Goal: Task Accomplishment & Management: Use online tool/utility

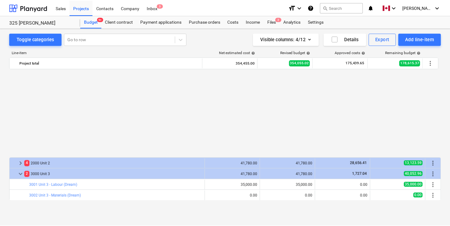
scroll to position [269, 0]
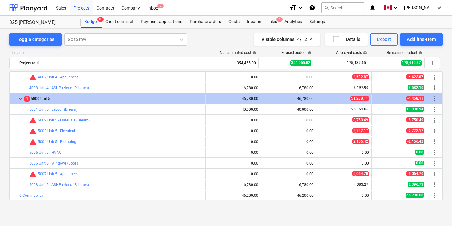
click at [57, 212] on div "Toggle categories Go to row Visible columns : 4/12 Details Export Add line-item…" at bounding box center [226, 120] width 452 height 184
click at [83, 9] on div "Projects" at bounding box center [81, 8] width 23 height 16
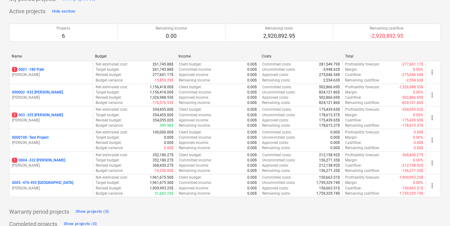
scroll to position [59, 0]
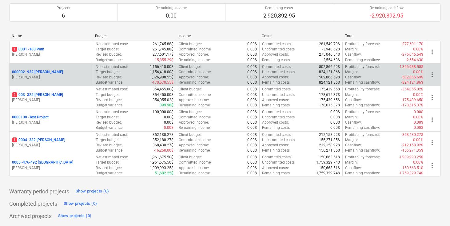
click at [41, 74] on p "000002 - 932 [PERSON_NAME]" at bounding box center [37, 71] width 51 height 5
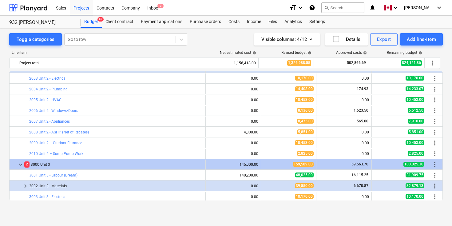
scroll to position [323, 0]
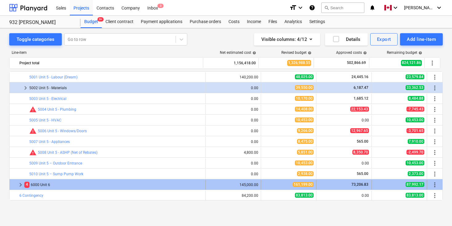
click at [21, 184] on span "keyboard_arrow_right" at bounding box center [20, 184] width 7 height 7
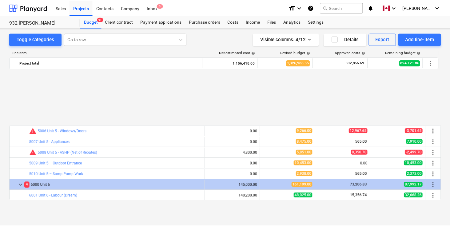
scroll to position [430, 0]
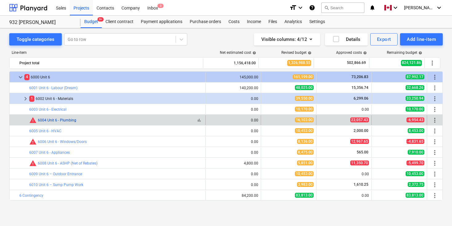
click at [68, 121] on link "6004 Unit 6 - Plumbing" at bounding box center [57, 120] width 38 height 4
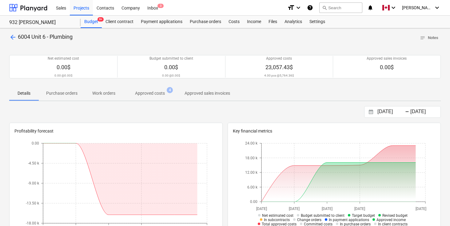
click at [151, 93] on p "Approved costs" at bounding box center [150, 93] width 30 height 6
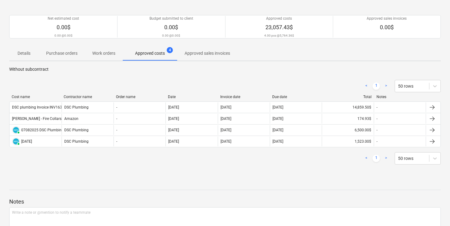
scroll to position [46, 0]
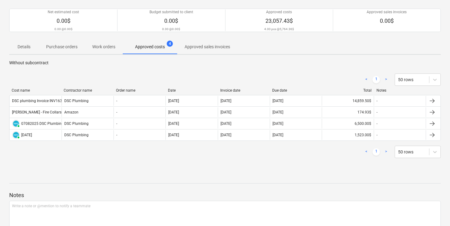
click at [316, 68] on div "< 1 > 50 rows Cost name Contractor name Order name Date Invoice date Due date T…" at bounding box center [224, 115] width 431 height 99
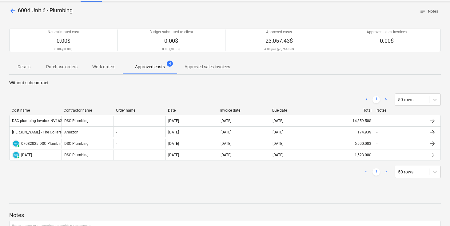
click at [139, 172] on div "< 1 > 50 rows" at bounding box center [224, 172] width 431 height 12
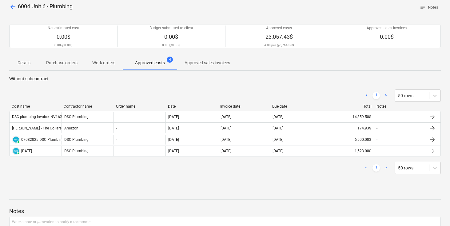
scroll to position [39, 0]
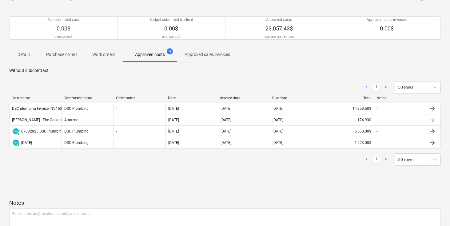
click at [134, 171] on div "< 1 > 50 rows Cost name Contractor name Order name Date Invoice date Due date T…" at bounding box center [224, 123] width 431 height 99
click at [262, 172] on div "< 1 > 50 rows Cost name Contractor name Order name Date Invoice date Due date T…" at bounding box center [224, 123] width 431 height 99
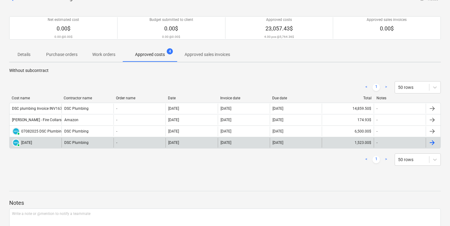
click at [433, 143] on div at bounding box center [431, 142] width 7 height 7
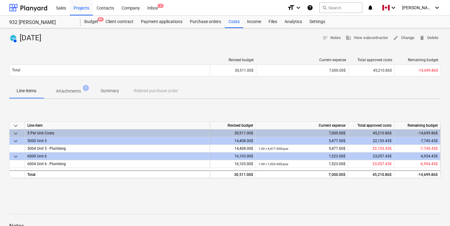
click at [331, 133] on div "7,000.00$" at bounding box center [301, 133] width 87 height 8
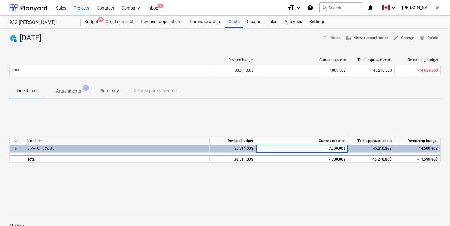
click at [14, 149] on span "keyboard_arrow_right" at bounding box center [15, 148] width 7 height 7
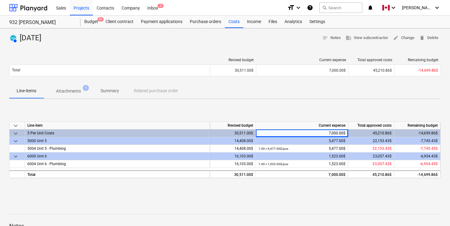
click at [333, 155] on div "1,523.00$" at bounding box center [301, 156] width 87 height 8
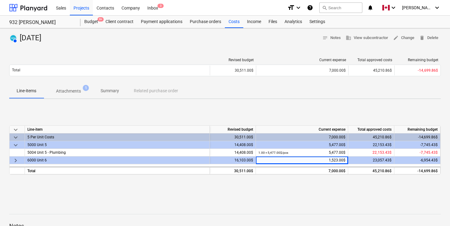
click at [333, 160] on div "1,523.00$" at bounding box center [301, 160] width 87 height 8
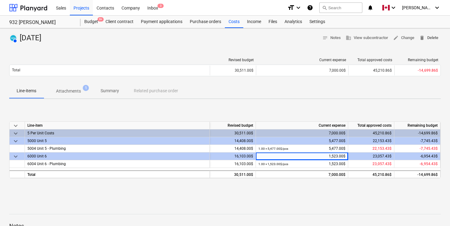
click at [434, 37] on span "delete Delete" at bounding box center [428, 37] width 19 height 7
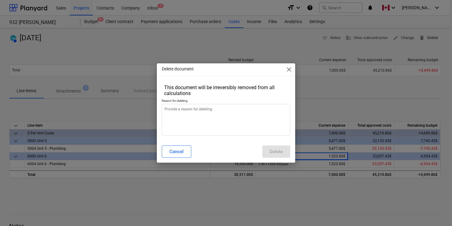
type textarea "x"
click at [197, 122] on textarea at bounding box center [226, 120] width 129 height 32
type textarea "A"
type textarea "x"
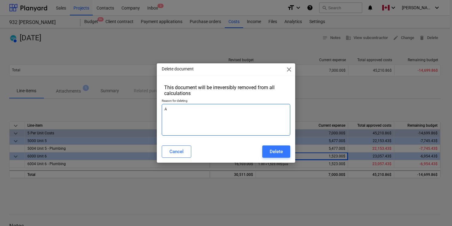
type textarea "Ac"
type textarea "x"
type textarea "Ac"
type textarea "x"
type textarea "Ac"
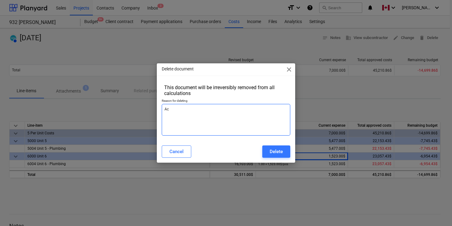
type textarea "x"
type textarea "Acc"
type textarea "x"
type textarea "Acci"
type textarea "x"
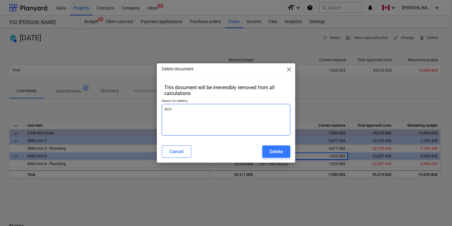
type textarea "Accid"
type textarea "x"
type textarea "Accide"
type textarea "x"
type textarea "Acciden"
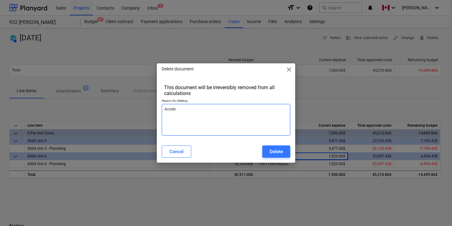
type textarea "x"
type textarea "Accident"
type textarea "x"
type textarea "Accidenta"
type textarea "x"
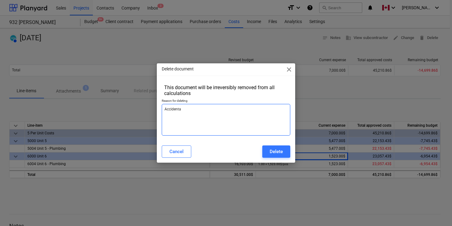
type textarea "Accidental"
type textarea "x"
type textarea "Accidentall"
type textarea "x"
type textarea "Accidentally"
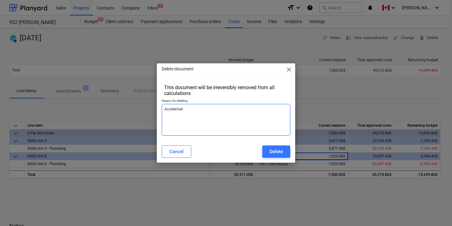
type textarea "x"
type textarea "Accidentally"
type textarea "x"
type textarea "Accidentally r"
type textarea "x"
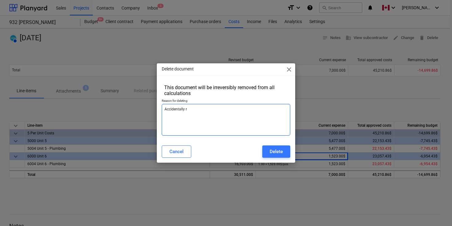
type textarea "Accidentally re"
type textarea "x"
type textarea "Accidentally rec"
type textarea "x"
type textarea "Accidentally reco"
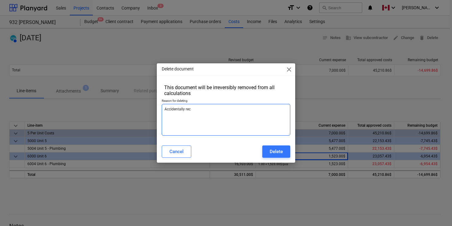
type textarea "x"
type textarea "Accidentally recor"
type textarea "x"
type textarea "Accidentally record"
type textarea "x"
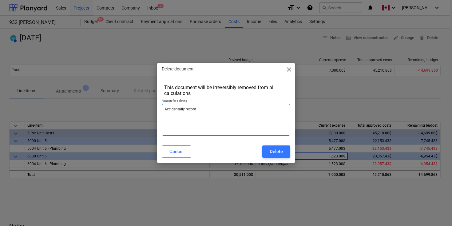
type textarea "Accidentally recorde"
type textarea "x"
type textarea "Accidentally recorded"
type textarea "x"
type textarea "Accidentally recorded"
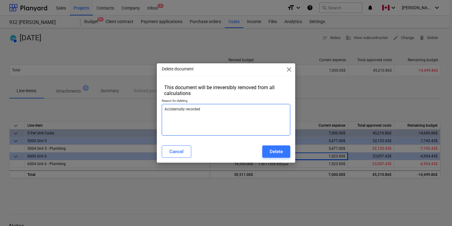
type textarea "x"
type textarea "Accidentally recorded i"
type textarea "x"
type textarea "Accidentally recorded it"
type textarea "x"
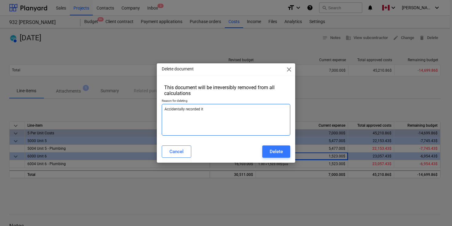
type textarea "Accidentally recorded it"
type textarea "x"
type textarea "Accidentally recorded it t"
type textarea "x"
type textarea "Accidentally recorded it tw"
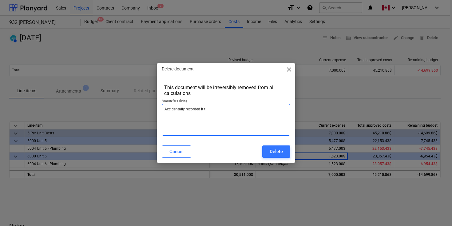
type textarea "x"
type textarea "Accidentally recorded it two"
type textarea "x"
type textarea "Accidentally recorded it twoc"
type textarea "x"
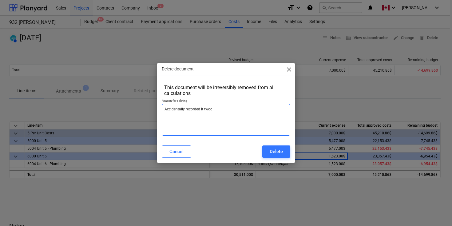
type textarea "Accidentally recorded it two"
type textarea "x"
type textarea "Accidentally recorded it tw"
type textarea "x"
type textarea "Accidentally recorded it twi"
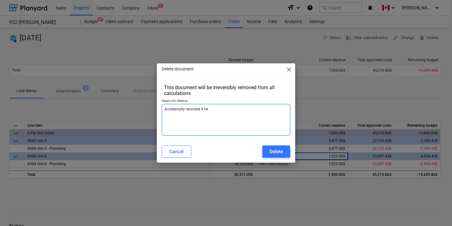
type textarea "x"
type textarea "Accidentally recorded it twic"
type textarea "x"
type textarea "Accidentally recorded it twice"
type textarea "x"
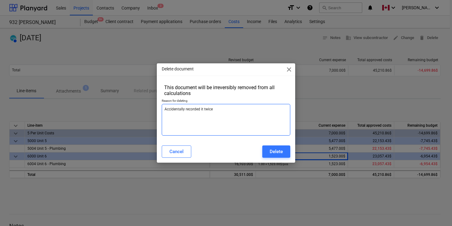
type textarea "Accidentally recorded it twice"
type textarea "x"
type textarea "Accidentally recorded it twice."
type textarea "x"
type textarea "Accidentally recorded it twice. ("
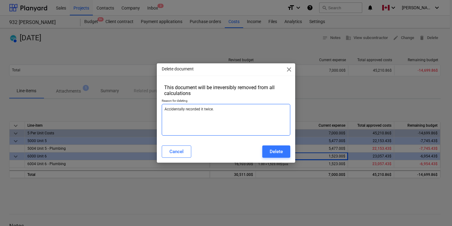
type textarea "x"
type textarea "Accidentally recorded it twice."
type textarea "x"
type textarea "Accidentally recorded it twice."
type textarea "x"
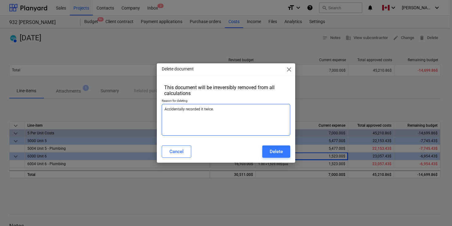
type textarea "Accidentally recorded it twice"
type textarea "x"
type textarea "Accidentally recorded it twice"
type textarea "x"
type textarea "Accidentally recorded it twice ("
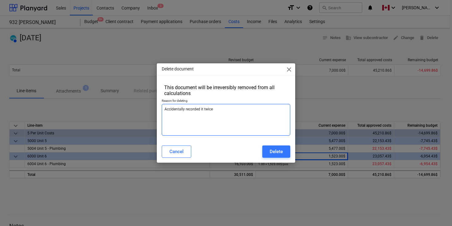
type textarea "x"
type textarea "Accidentally recorded it twice (D"
type textarea "x"
type textarea "Accidentally recorded it twice (DS"
type textarea "x"
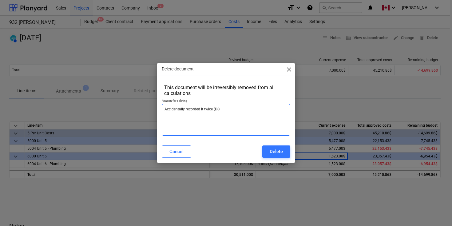
type textarea "Accidentally recorded it twice (DSC"
type textarea "x"
type textarea "Accidentally recorded it twice (DSC"
type textarea "x"
type textarea "Accidentally recorded it twice (DSC w"
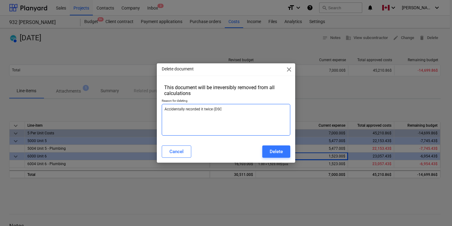
type textarea "x"
type textarea "Accidentally recorded it twice (DSC wa"
type textarea "x"
type textarea "Accidentally recorded it twice (DSC was"
type textarea "x"
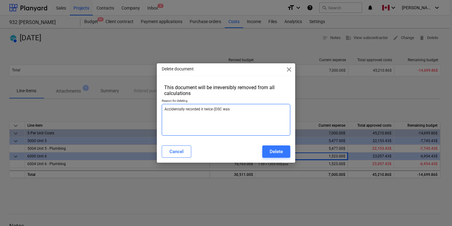
type textarea "Accidentally recorded it twice (DSC was"
type textarea "x"
type textarea "Accidentally recorded it twice (DSC was a"
type textarea "x"
type textarea "Accidentally recorded it twice (DSC was al"
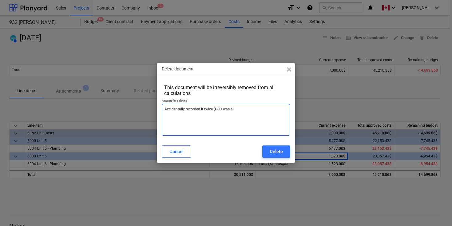
type textarea "x"
type textarea "Accidentally recorded it twice (DSC was alr"
type textarea "x"
type textarea "Accidentally recorded it twice (DSC was alre"
type textarea "x"
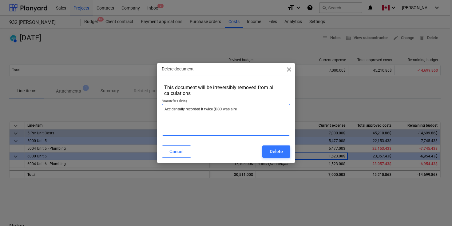
type textarea "Accidentally recorded it twice (DSC was alrea"
type textarea "x"
type textarea "Accidentally recorded it twice (DSC was alread"
type textarea "x"
type textarea "Accidentally recorded it twice (DSC was already"
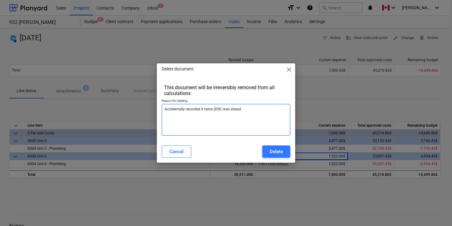
type textarea "x"
type textarea "Accidentally recorded it twice (DSC was already"
type textarea "x"
type textarea "Accidentally recorded it twice (DSC was already e"
type textarea "x"
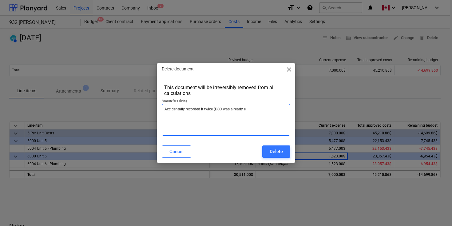
type textarea "Accidentally recorded it twice (DSC was already en"
type textarea "x"
type textarea "Accidentally recorded it twice (DSC was already ent"
type textarea "x"
type textarea "Accidentally recorded it twice (DSC was already ente"
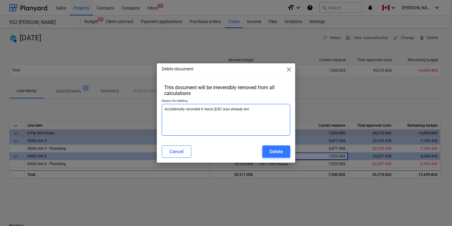
type textarea "x"
type textarea "Accidentally recorded it twice (DSC was already enter"
type textarea "x"
type textarea "Accidentally recorded it twice (DSC was already entere"
type textarea "x"
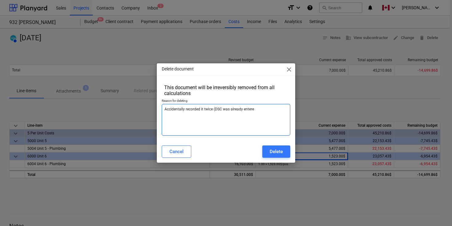
type textarea "Accidentally recorded it twice (DSC was already entered"
type textarea "x"
type textarea "Accidentally recorded it twice (DSC was already entered"
type textarea "x"
type textarea "Accidentally recorded it twice (DSC was already entered a"
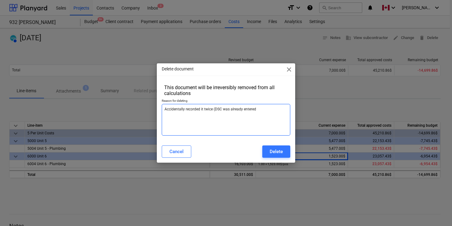
type textarea "x"
type textarea "Accidentally recorded it twice (DSC was already entered as"
type textarea "x"
type textarea "Accidentally recorded it twice (DSC was already entered as"
type textarea "x"
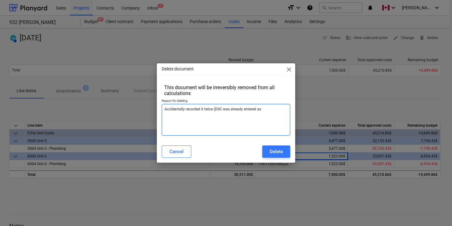
type textarea "Accidentally recorded it twice (DSC was already entered as a"
type textarea "x"
type textarea "Accidentally recorded it twice (DSC was already entered as a"
type textarea "x"
type textarea "Accidentally recorded it twice (DSC was already entered as a p"
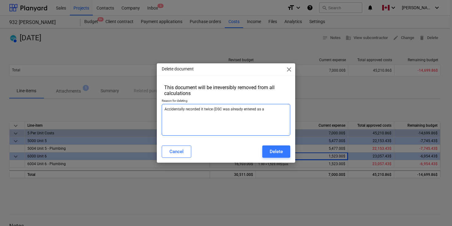
type textarea "x"
type textarea "Accidentally recorded it twice (DSC was already entered as a pa"
type textarea "x"
type textarea "Accidentally recorded it twice (DSC was already entered as a pay"
type textarea "x"
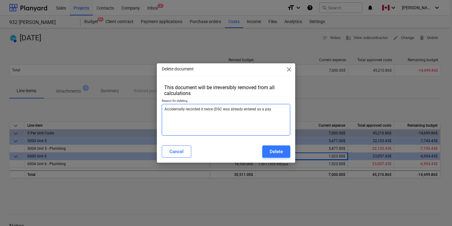
type textarea "Accidentally recorded it twice (DSC was already entered as a payb"
type textarea "x"
type textarea "Accidentally recorded it twice (DSC was already entered as a pay"
type textarea "x"
type textarea "Accidentally recorded it twice (DSC was already entered as a paya"
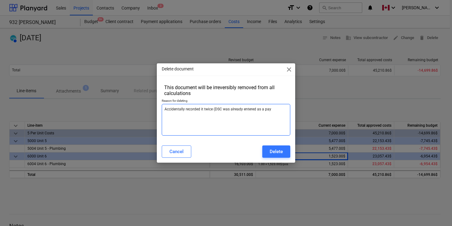
type textarea "x"
type textarea "Accidentally recorded it twice (DSC was already entered as a payab"
type textarea "x"
type textarea "Accidentally recorded it twice (DSC was already entered as a payabl"
type textarea "x"
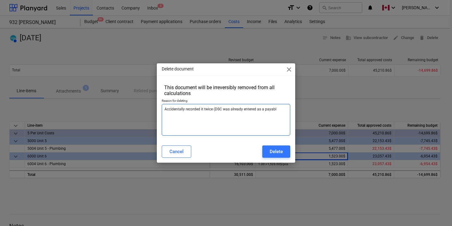
type textarea "Accidentally recorded it twice (DSC was already entered as a payable"
type textarea "x"
type textarea "Accidentally recorded it twice (DSC was already entered as a payable)"
type textarea "x"
type textarea "Accidentally recorded it twice (DSC was already entered as a payable)"
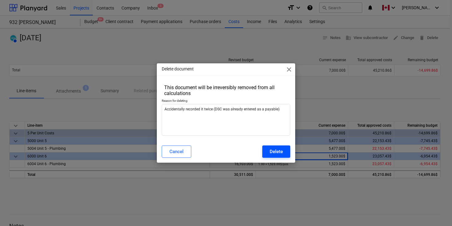
click at [276, 148] on div "Delete" at bounding box center [276, 152] width 13 height 8
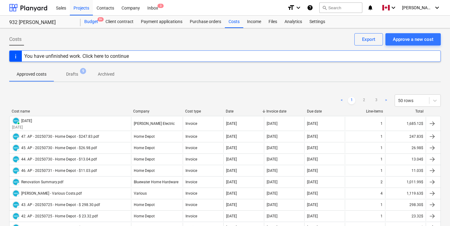
click at [90, 22] on div "Budget 9+" at bounding box center [91, 22] width 21 height 12
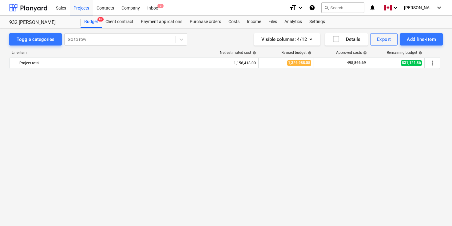
scroll to position [430, 0]
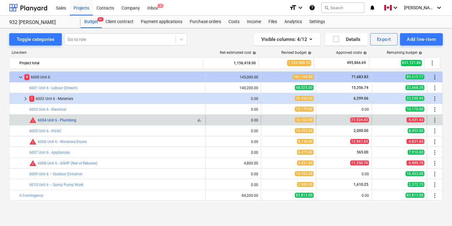
click at [68, 118] on link "6004 Unit 6 - Plumbing" at bounding box center [57, 120] width 38 height 4
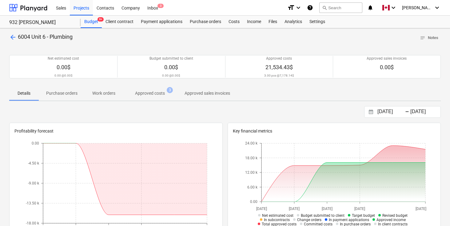
click at [147, 93] on p "Approved costs" at bounding box center [150, 93] width 30 height 6
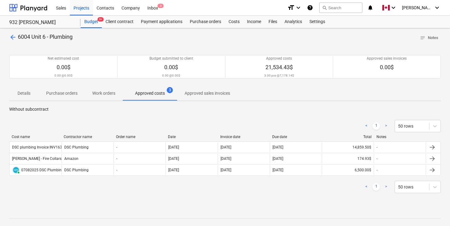
click at [332, 205] on div at bounding box center [224, 207] width 431 height 5
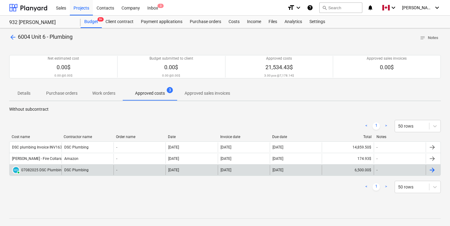
click at [435, 169] on div at bounding box center [431, 169] width 7 height 7
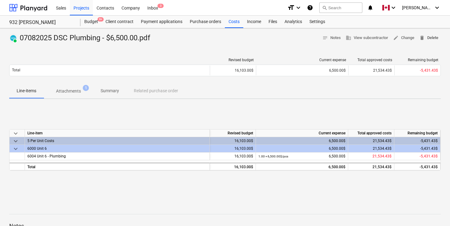
click at [433, 35] on span "delete Delete" at bounding box center [428, 37] width 19 height 7
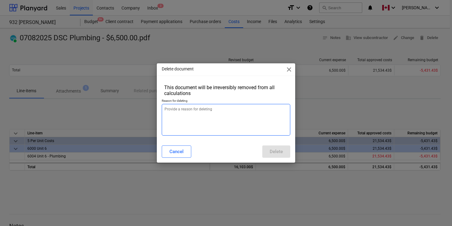
click at [190, 114] on textarea at bounding box center [226, 120] width 129 height 32
type textarea "x"
type textarea "A"
type textarea "x"
type textarea "Ac"
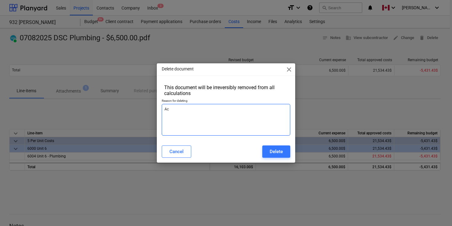
type textarea "x"
type textarea "Acc"
type textarea "x"
type textarea "Acci"
type textarea "x"
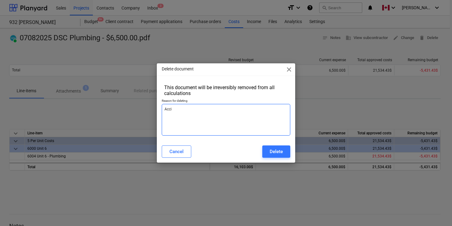
type textarea "Accid"
type textarea "x"
type textarea "Accide"
type textarea "x"
type textarea "Acciden"
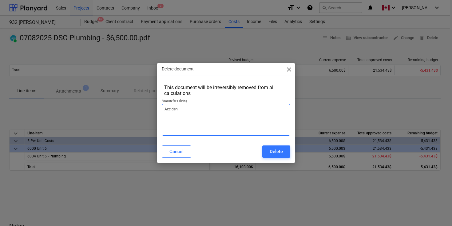
type textarea "x"
type textarea "Accident"
type textarea "x"
type textarea "Accidenta"
type textarea "x"
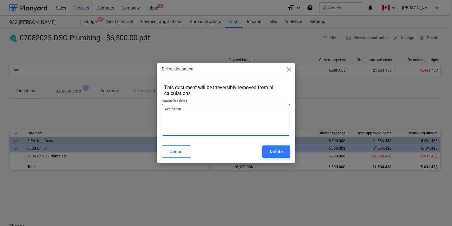
type textarea "Accidental"
type textarea "x"
type textarea "Accidentall"
type textarea "x"
type textarea "Accidentally"
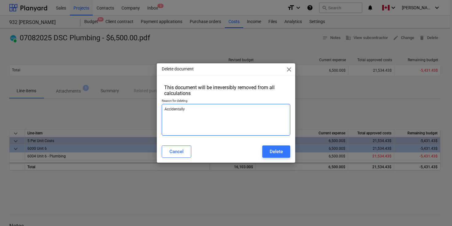
type textarea "x"
type textarea "Accidentally r"
type textarea "x"
type textarea "Accidentally re"
type textarea "x"
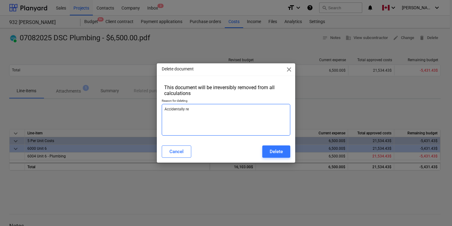
type textarea "Accidentally rec"
type textarea "x"
type textarea "Accidentally reco"
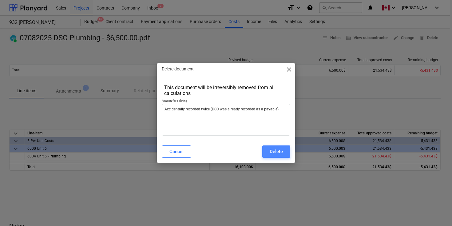
click at [278, 151] on div "Delete" at bounding box center [276, 152] width 13 height 8
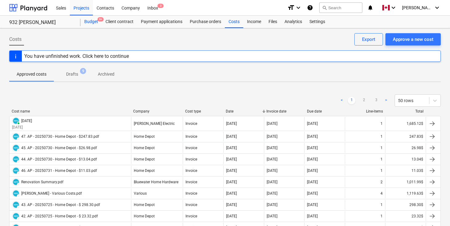
click at [90, 20] on div "Budget 9+" at bounding box center [91, 22] width 21 height 12
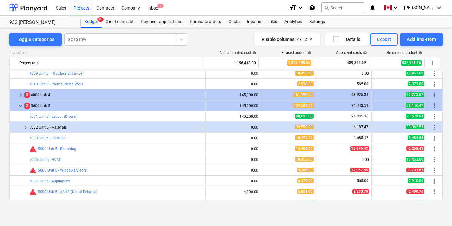
scroll to position [274, 0]
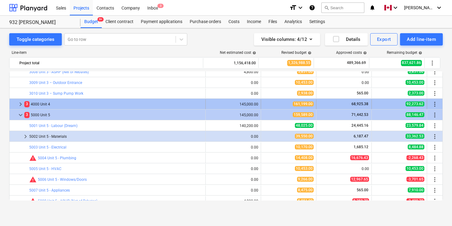
click at [22, 102] on span "keyboard_arrow_right" at bounding box center [20, 104] width 7 height 7
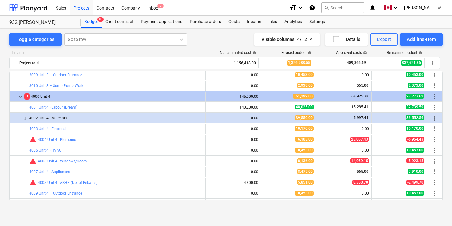
scroll to position [282, 0]
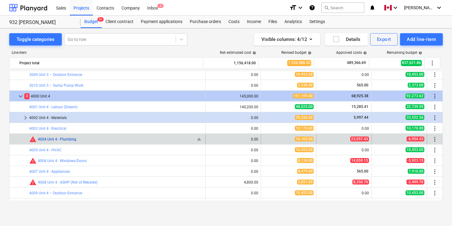
click at [61, 139] on link "4004 Unit 4 - Plumbing" at bounding box center [57, 139] width 38 height 4
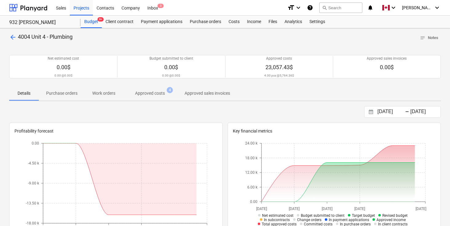
click at [156, 92] on p "Approved costs" at bounding box center [150, 93] width 30 height 6
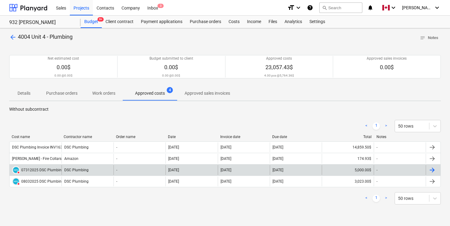
click at [432, 169] on div at bounding box center [431, 169] width 7 height 7
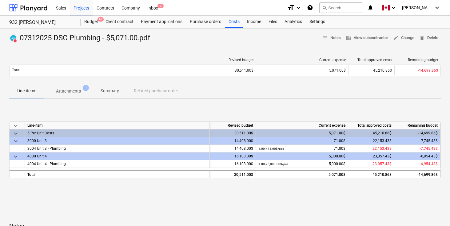
click at [433, 38] on span "delete Delete" at bounding box center [428, 37] width 19 height 7
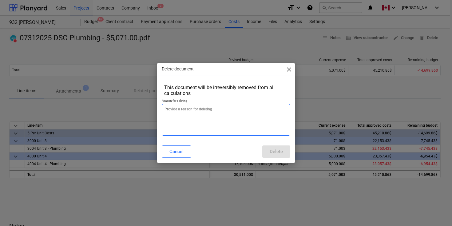
click at [216, 113] on textarea at bounding box center [226, 120] width 129 height 32
paste textarea "Accidentally recorded twice (DSC was already recorded as a payable)"
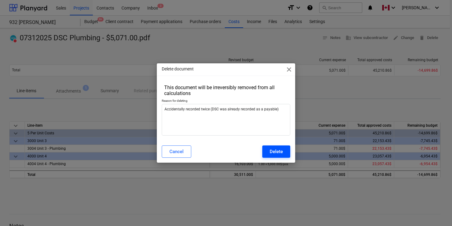
click at [276, 151] on div "Delete" at bounding box center [276, 152] width 13 height 8
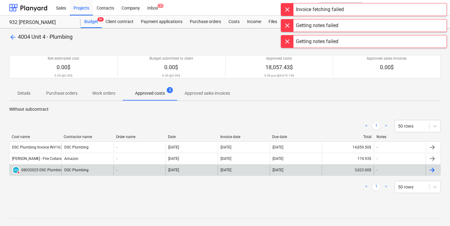
click at [432, 170] on div at bounding box center [431, 169] width 7 height 7
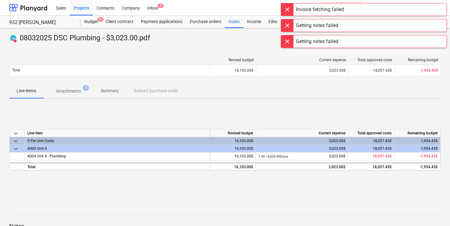
click at [286, 7] on div at bounding box center [287, 9] width 12 height 12
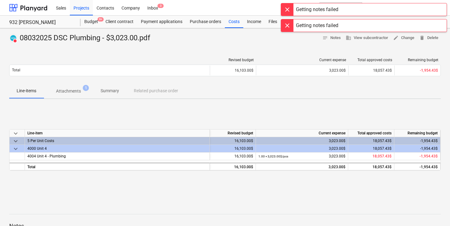
click at [286, 6] on div at bounding box center [287, 9] width 12 height 12
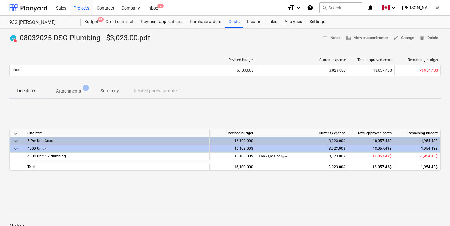
click at [435, 39] on span "delete Delete" at bounding box center [428, 37] width 19 height 7
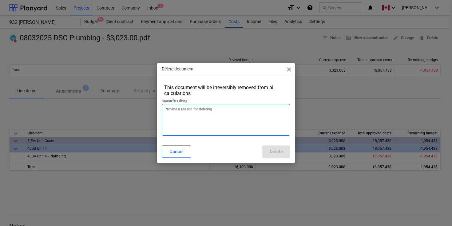
click at [240, 113] on textarea at bounding box center [226, 120] width 129 height 32
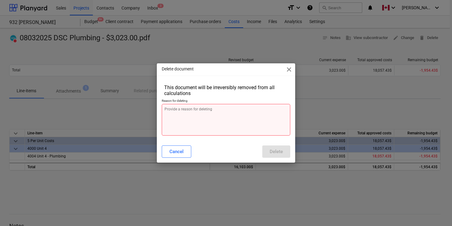
paste textarea "Accidentally recorded twice (DSC was already recorded as a payable)"
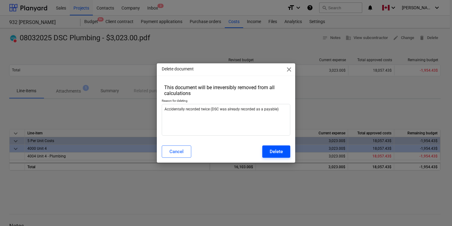
click at [270, 153] on div "Delete" at bounding box center [276, 152] width 13 height 8
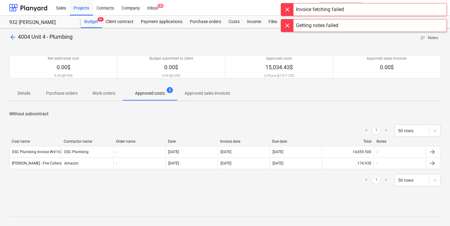
click at [288, 9] on div at bounding box center [287, 9] width 12 height 12
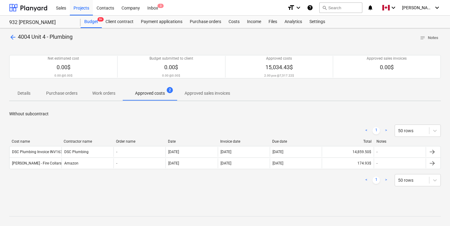
click at [14, 38] on span "arrow_back" at bounding box center [12, 37] width 7 height 7
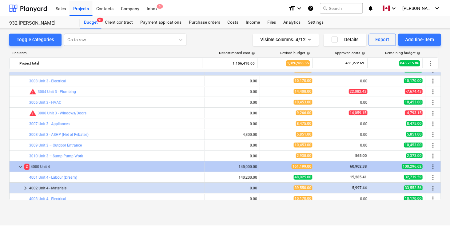
scroll to position [210, 0]
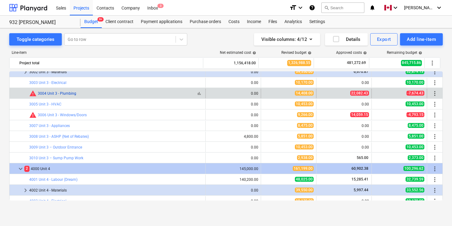
click at [69, 91] on link "3004 Unit 3 - Plumbing" at bounding box center [57, 93] width 38 height 4
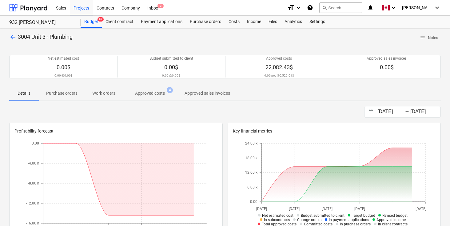
click at [154, 94] on p "Approved costs" at bounding box center [150, 93] width 30 height 6
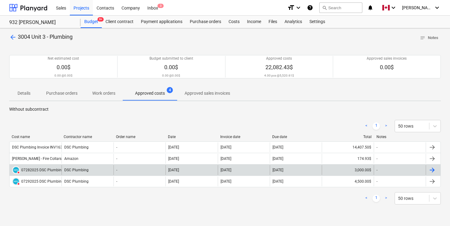
click at [433, 169] on div at bounding box center [431, 169] width 7 height 7
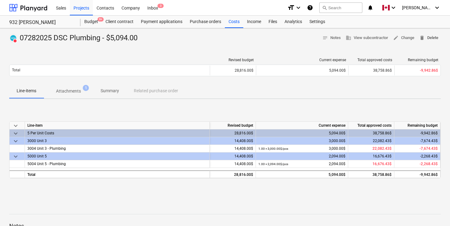
click at [431, 37] on span "delete Delete" at bounding box center [428, 37] width 19 height 7
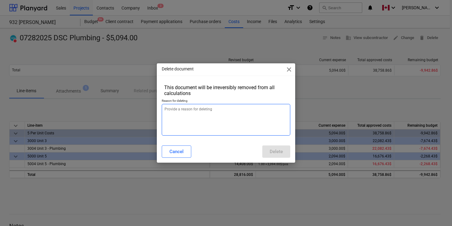
click at [196, 130] on textarea at bounding box center [226, 120] width 129 height 32
paste textarea "Accidentally recorded twice (DSC was already recorded as a payable)"
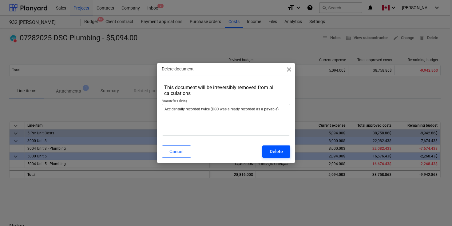
click at [276, 152] on div "Delete" at bounding box center [276, 152] width 13 height 8
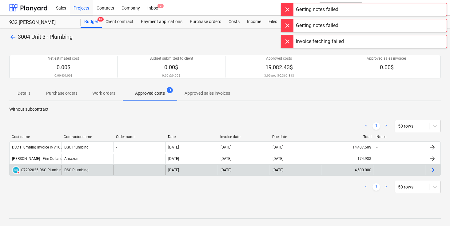
click at [433, 170] on div at bounding box center [431, 169] width 7 height 7
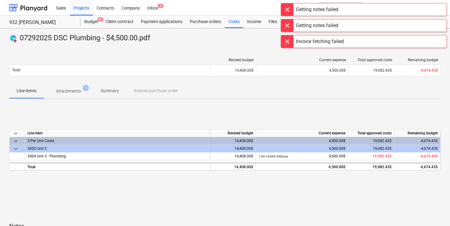
click at [288, 9] on div at bounding box center [287, 9] width 12 height 12
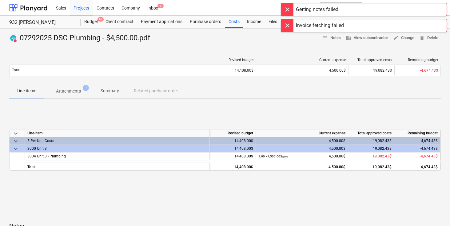
click at [288, 9] on div at bounding box center [287, 9] width 12 height 12
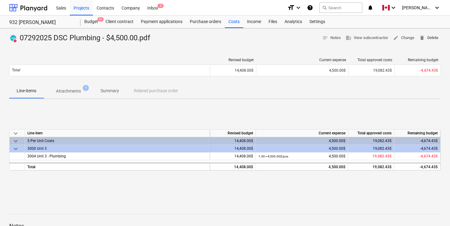
click at [432, 38] on span "delete Delete" at bounding box center [428, 37] width 19 height 7
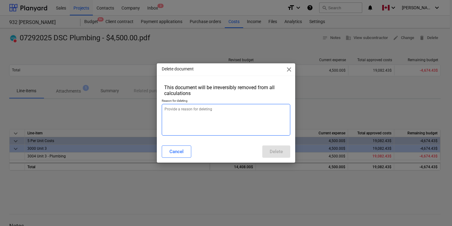
click at [230, 107] on textarea at bounding box center [226, 120] width 129 height 32
paste textarea "Accidentally recorded twice (DSC was already recorded as a payable)"
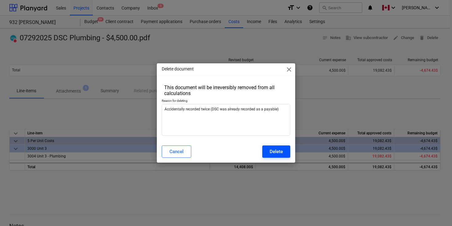
click at [279, 155] on div "Delete" at bounding box center [276, 152] width 13 height 8
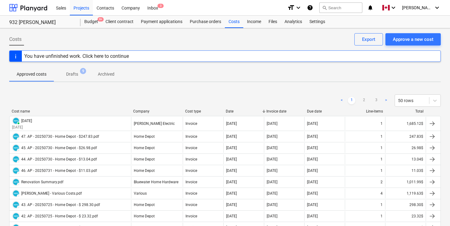
click at [230, 92] on div "< 1 2 3 > 50 rows" at bounding box center [224, 100] width 431 height 17
click at [67, 73] on p "Drafts" at bounding box center [72, 74] width 12 height 6
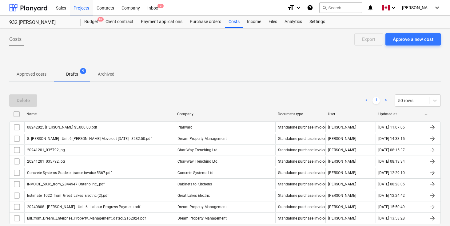
click at [30, 73] on p "Approved costs" at bounding box center [32, 74] width 30 height 6
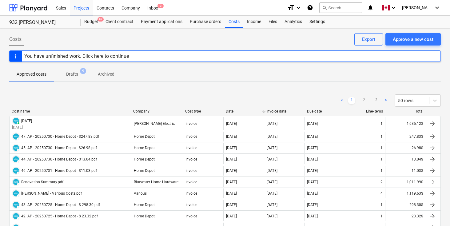
click at [215, 74] on div "Approved costs Drafts 9 Archived" at bounding box center [224, 74] width 431 height 15
click at [236, 73] on div "Approved costs Drafts 9 Archived" at bounding box center [224, 74] width 431 height 15
click at [182, 40] on div "Costs Approve a new cost Export" at bounding box center [224, 41] width 431 height 17
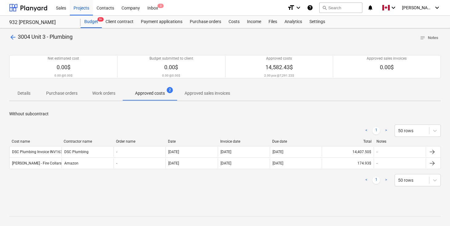
click at [120, 117] on p "Without subcontract" at bounding box center [224, 114] width 431 height 6
click at [156, 121] on div "< 1 > 50 rows Cost name Contractor name Order name Date Invoice date Due date T…" at bounding box center [224, 155] width 431 height 77
click at [147, 113] on p "Without subcontract" at bounding box center [224, 114] width 431 height 6
click at [14, 38] on span "arrow_back" at bounding box center [12, 37] width 7 height 7
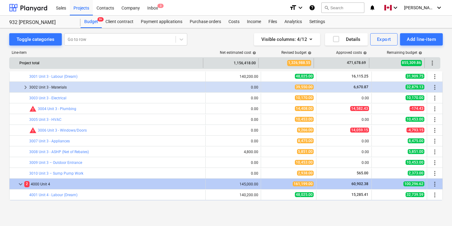
scroll to position [186, 0]
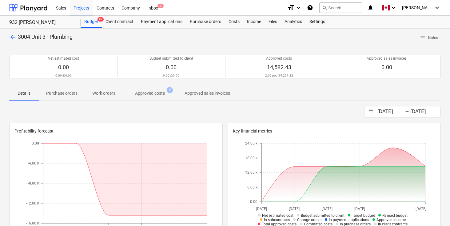
click at [150, 94] on p "Approved costs" at bounding box center [150, 93] width 30 height 6
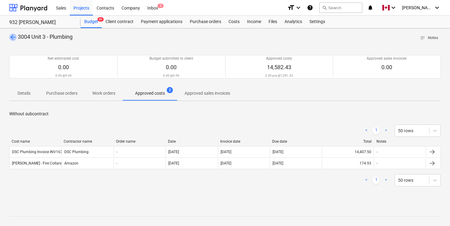
click at [10, 37] on span "arrow_back" at bounding box center [12, 37] width 7 height 7
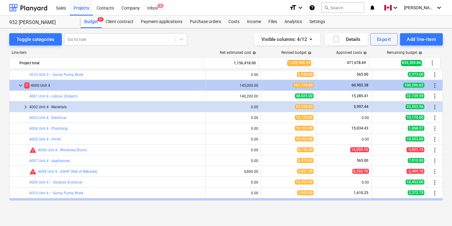
scroll to position [295, 0]
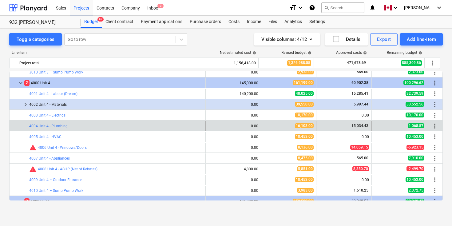
click at [355, 125] on span "15,034.43" at bounding box center [360, 126] width 18 height 4
click at [58, 126] on link "4004 Unit 4 - Plumbing" at bounding box center [48, 126] width 38 height 4
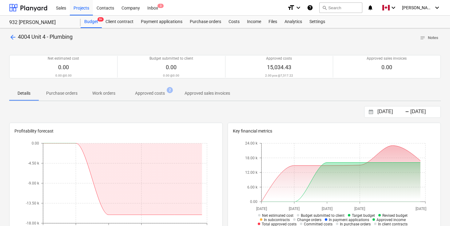
click at [152, 96] on p "Approved costs" at bounding box center [150, 93] width 30 height 6
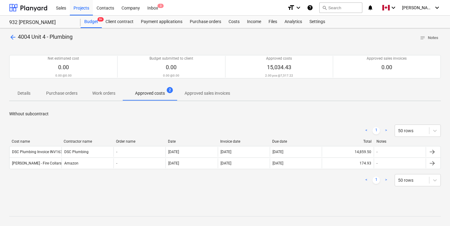
click at [171, 115] on p "Without subcontract" at bounding box center [224, 114] width 431 height 6
click at [123, 39] on div "arrow_back 4004 Unit 4 - Plumbing notes Notes" at bounding box center [224, 38] width 431 height 10
click at [13, 37] on span "arrow_back" at bounding box center [12, 37] width 7 height 7
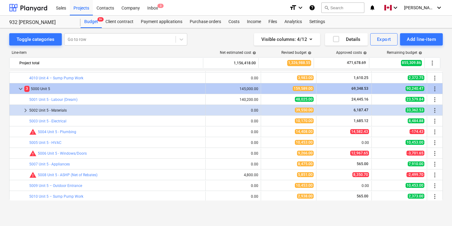
scroll to position [410, 0]
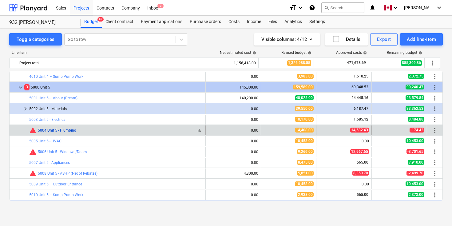
click at [68, 128] on link "5004 Unit 5 - Plumbing" at bounding box center [57, 130] width 38 height 4
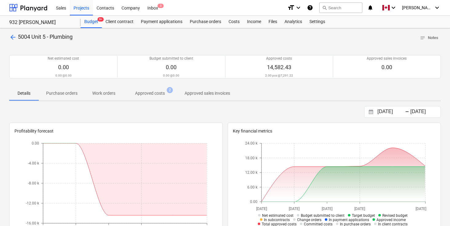
click at [154, 93] on p "Approved costs" at bounding box center [150, 93] width 30 height 6
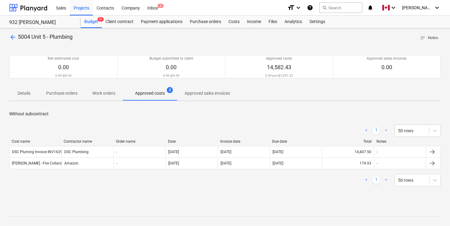
click at [12, 37] on span "arrow_back" at bounding box center [12, 37] width 7 height 7
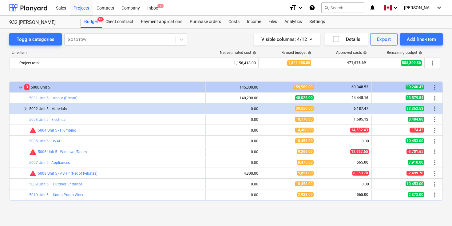
scroll to position [538, 0]
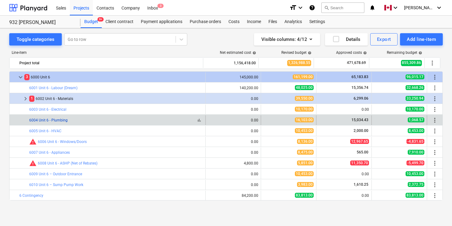
click at [51, 118] on link "6004 Unit 6 - Plumbing" at bounding box center [48, 120] width 38 height 4
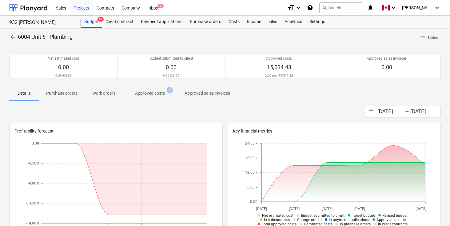
click at [153, 93] on p "Approved costs" at bounding box center [150, 93] width 30 height 6
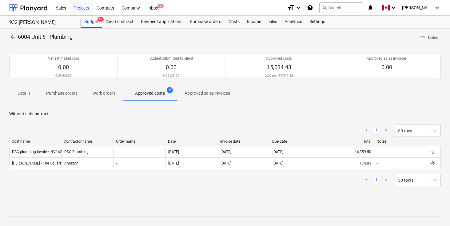
click at [168, 36] on div "arrow_back 6004 Unit 6 - Plumbing notes Notes" at bounding box center [224, 38] width 431 height 10
click at [184, 39] on div "arrow_back 6004 Unit 6 - Plumbing notes Notes" at bounding box center [224, 38] width 431 height 10
click at [10, 37] on span "arrow_back" at bounding box center [12, 37] width 7 height 7
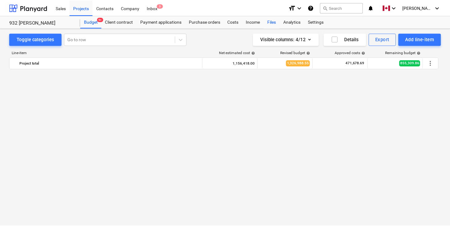
scroll to position [538, 0]
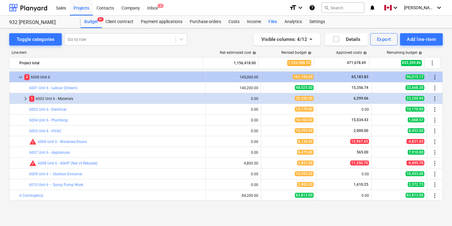
click at [276, 23] on div "Files" at bounding box center [273, 22] width 16 height 12
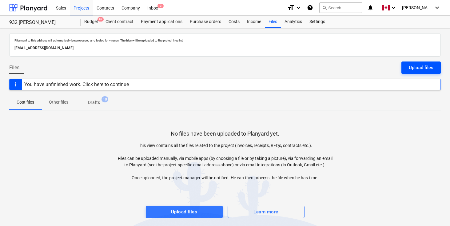
click at [418, 65] on div "Upload files" at bounding box center [421, 68] width 25 height 8
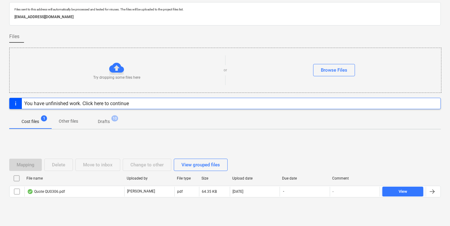
scroll to position [42, 0]
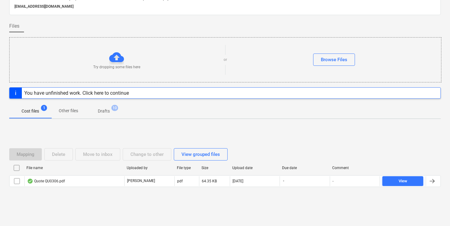
click at [401, 133] on div "Mapping Delete Move to inbox Change to other View grouped files File name Uploa…" at bounding box center [224, 170] width 431 height 92
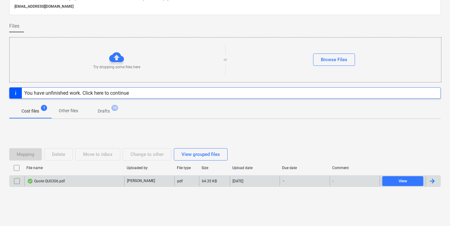
click at [432, 181] on div at bounding box center [431, 180] width 7 height 7
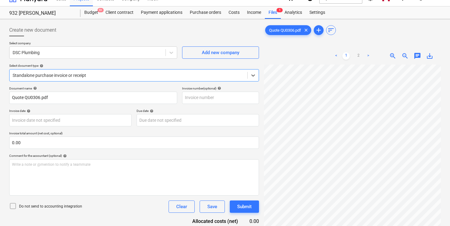
scroll to position [18, 0]
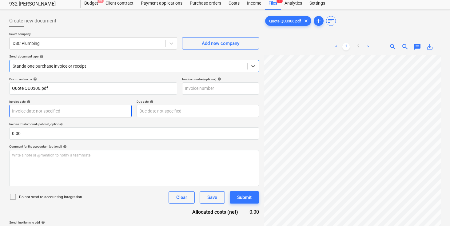
click at [79, 108] on body "Sales Projects Contacts Company Inbox 3 format_size keyboard_arrow_down help se…" at bounding box center [225, 95] width 450 height 226
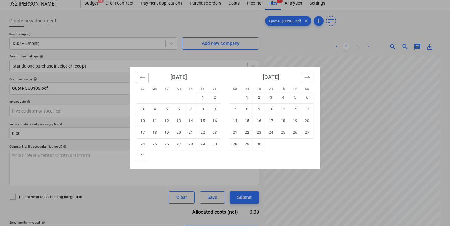
click at [143, 77] on icon "Move backward to switch to the previous month." at bounding box center [143, 78] width 6 height 6
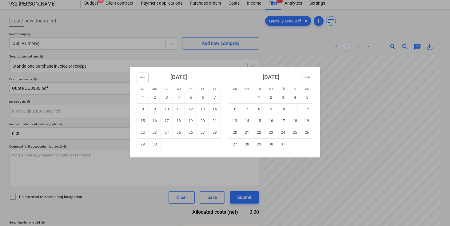
click at [143, 77] on icon "Move backward to switch to the previous month." at bounding box center [143, 78] width 6 height 6
click at [164, 95] on td "1" at bounding box center [167, 98] width 12 height 12
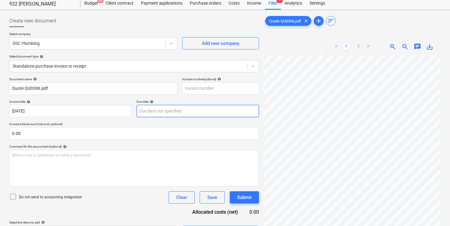
click at [163, 112] on body "Sales Projects Contacts Company Inbox 3 format_size keyboard_arrow_down help se…" at bounding box center [225, 95] width 450 height 226
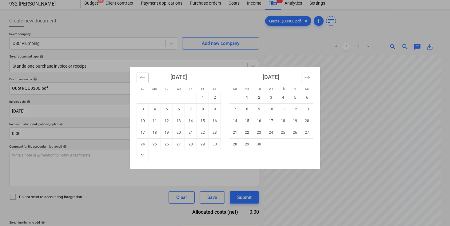
click at [144, 80] on icon "Move backward to switch to the previous month." at bounding box center [143, 78] width 6 height 6
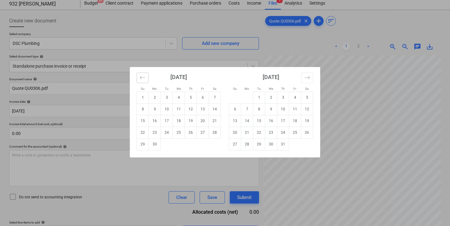
click at [144, 80] on icon "Move backward to switch to the previous month." at bounding box center [143, 78] width 6 height 6
click at [163, 100] on td "1" at bounding box center [167, 98] width 12 height 12
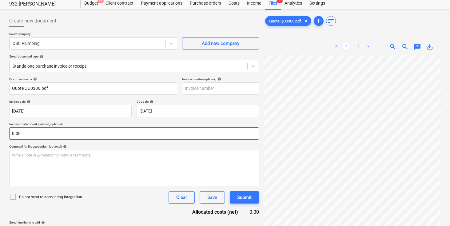
click at [148, 133] on input "0.00" at bounding box center [134, 133] width 250 height 12
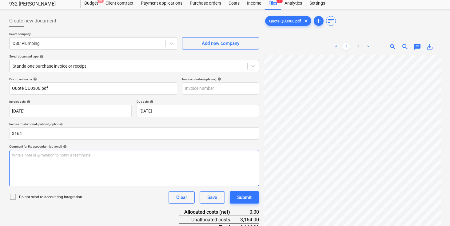
click at [125, 154] on p "Write a note or @mention to notify a teammate [PERSON_NAME]" at bounding box center [134, 155] width 244 height 5
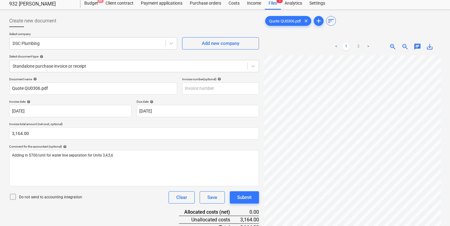
click at [120, 197] on div "Do not send to accounting integration Clear Save Submit" at bounding box center [134, 197] width 250 height 12
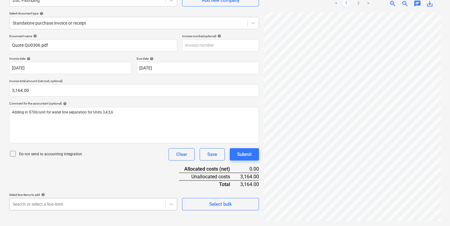
click at [102, 164] on body "Sales Projects Contacts Company Inbox 3 format_size keyboard_arrow_down help se…" at bounding box center [225, 52] width 450 height 226
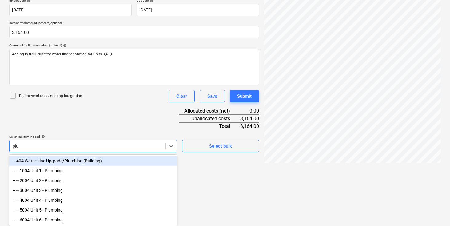
scroll to position [120, 0]
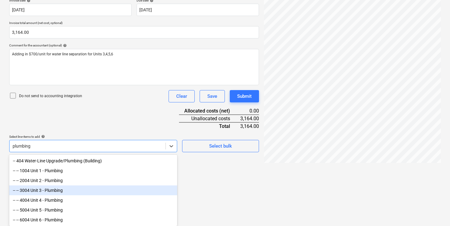
click at [62, 188] on div "-- -- 3004 Unit 3 - Plumbing" at bounding box center [93, 190] width 168 height 10
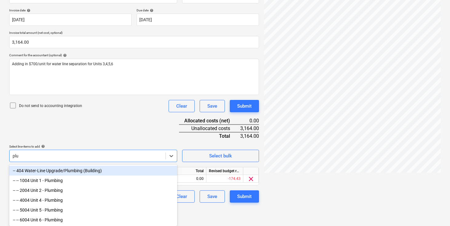
scroll to position [110, 0]
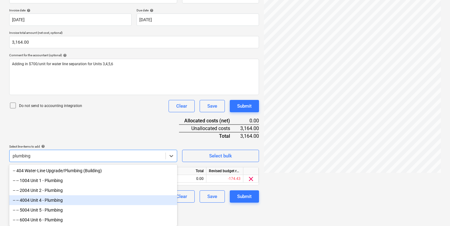
click at [49, 199] on div "-- -- 4004 Unit 4 - Plumbing" at bounding box center [93, 200] width 168 height 10
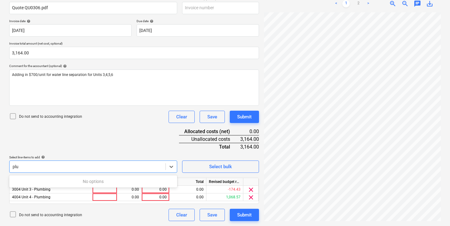
scroll to position [100, 0]
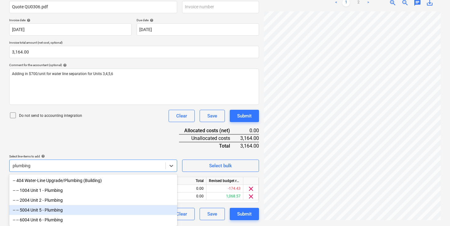
click at [50, 208] on div "-- -- 5004 Unit 5 - Plumbing" at bounding box center [93, 210] width 168 height 10
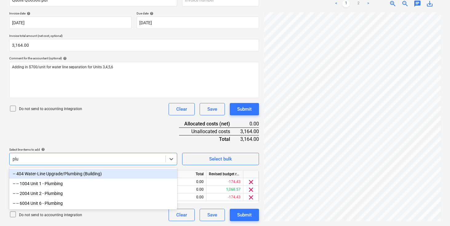
scroll to position [107, 0]
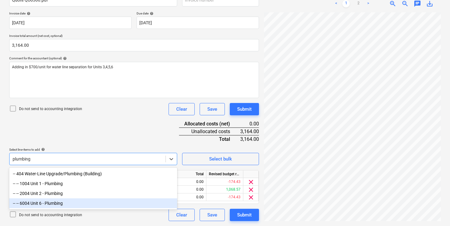
click at [48, 203] on div "-- -- 6004 Unit 6 - Plumbing" at bounding box center [93, 203] width 168 height 10
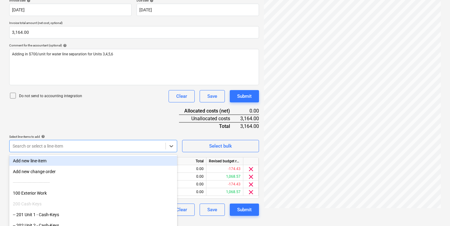
click at [90, 125] on div "Document name help Quote QU0306.pdf Invoice number (optional) help Invoice date…" at bounding box center [134, 96] width 250 height 240
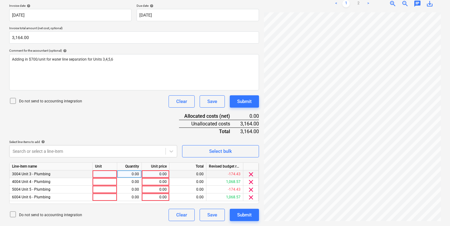
click at [103, 174] on div at bounding box center [105, 174] width 25 height 8
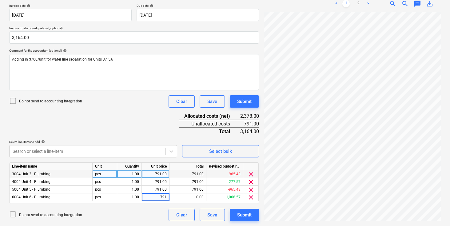
click at [142, 120] on div "Document name help Quote QU0306.pdf Invoice number (optional) help Invoice date…" at bounding box center [134, 101] width 250 height 240
click at [150, 121] on div "Document name help Quote QU0306.pdf Invoice number (optional) help Invoice date…" at bounding box center [134, 101] width 250 height 240
click at [149, 130] on div "Document name help Quote QU0306.pdf Invoice number (optional) help Invoice date…" at bounding box center [134, 101] width 250 height 240
click at [246, 215] on div "Submit" at bounding box center [244, 215] width 14 height 8
